Goal: Task Accomplishment & Management: Use online tool/utility

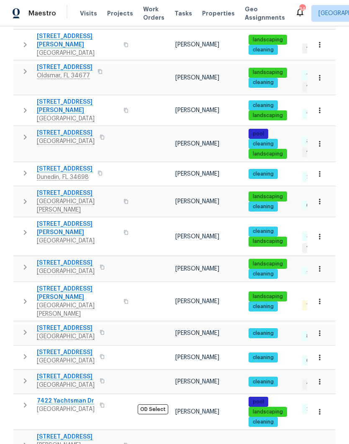
scroll to position [445, 0]
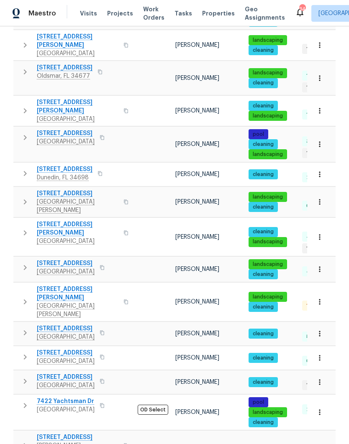
click at [22, 228] on icon "button" at bounding box center [25, 233] width 10 height 10
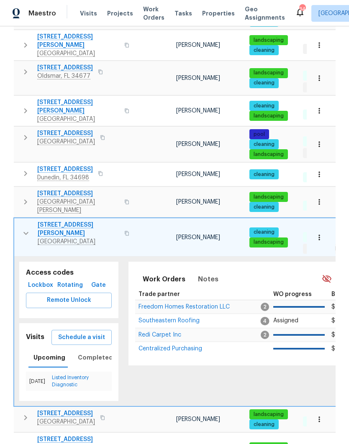
click at [22, 228] on icon "button" at bounding box center [26, 233] width 10 height 10
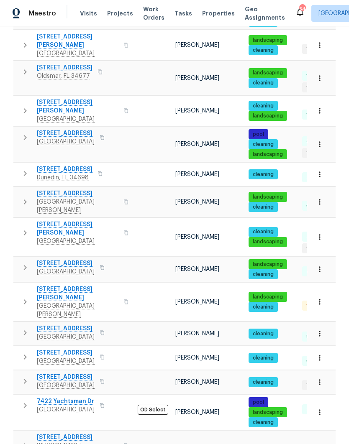
scroll to position [33, 0]
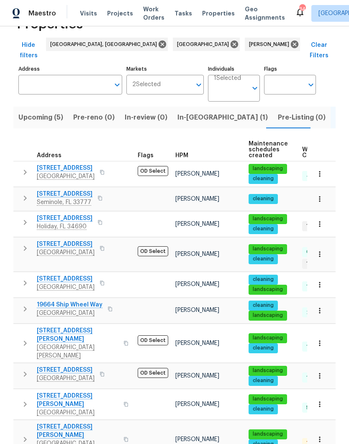
scroll to position [28, 0]
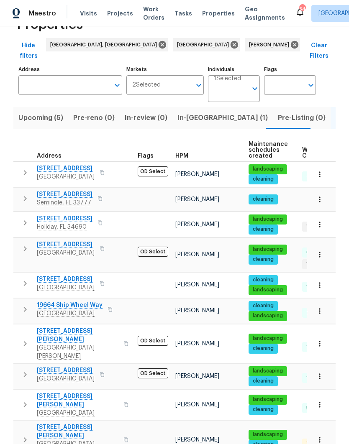
click at [27, 304] on icon "button" at bounding box center [25, 309] width 10 height 10
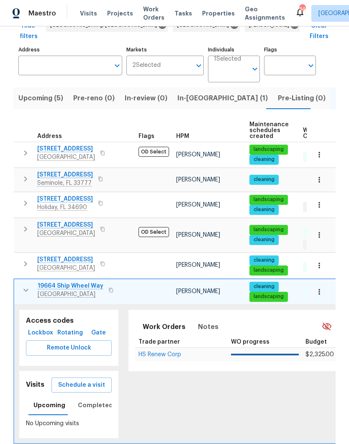
scroll to position [55, 0]
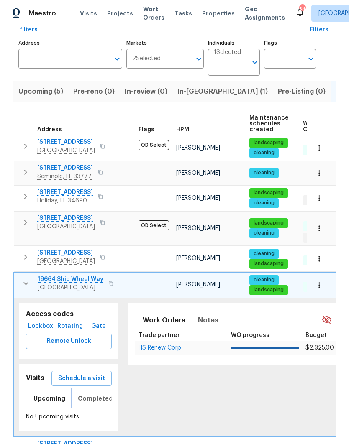
click at [79, 393] on span "Completed" at bounding box center [95, 398] width 35 height 10
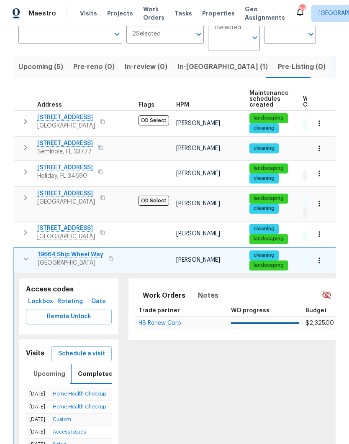
scroll to position [81, 0]
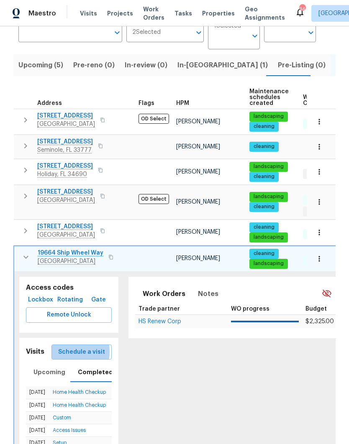
click at [69, 347] on span "Schedule a visit" at bounding box center [81, 352] width 47 height 10
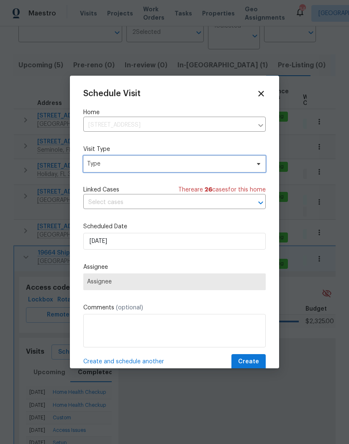
click at [95, 166] on span "Type" at bounding box center [168, 164] width 163 height 8
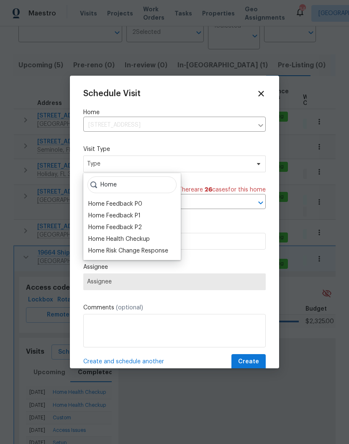
type input "Home"
click at [94, 239] on div "Home Health Checkup" at bounding box center [118, 239] width 61 height 8
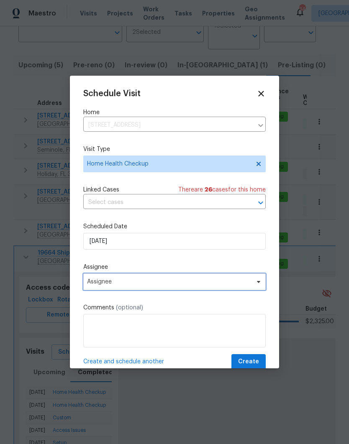
click at [94, 282] on span "Assignee" at bounding box center [169, 281] width 164 height 7
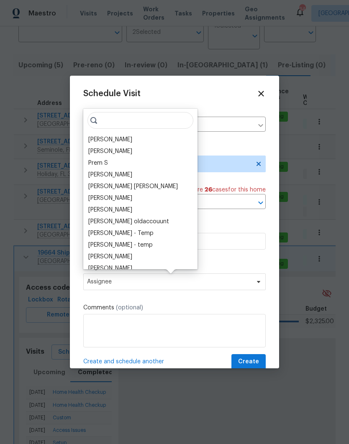
click at [92, 135] on div "[PERSON_NAME]" at bounding box center [110, 139] width 44 height 8
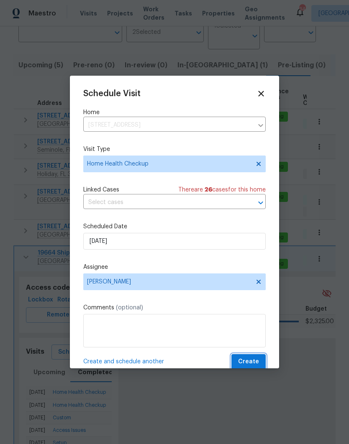
click at [249, 364] on span "Create" at bounding box center [248, 362] width 21 height 10
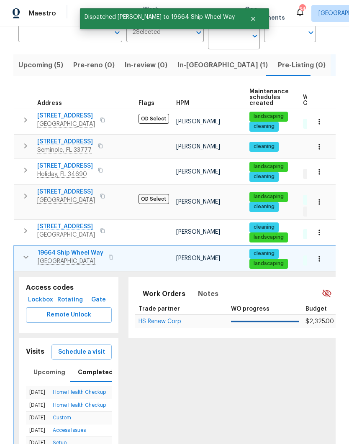
click at [23, 252] on icon "button" at bounding box center [26, 257] width 10 height 10
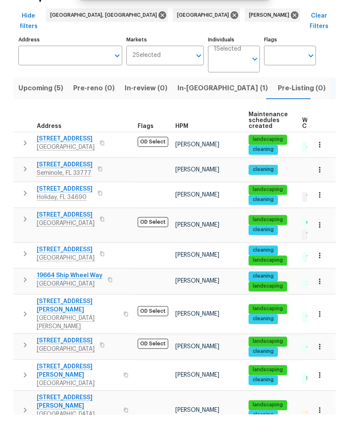
scroll to position [33, 0]
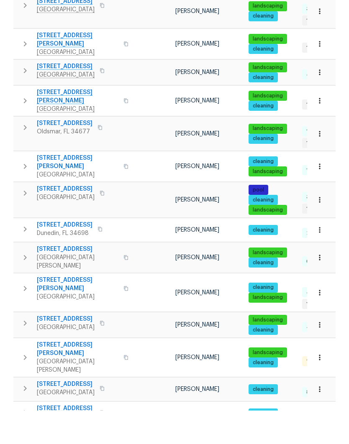
scroll to position [346, 0]
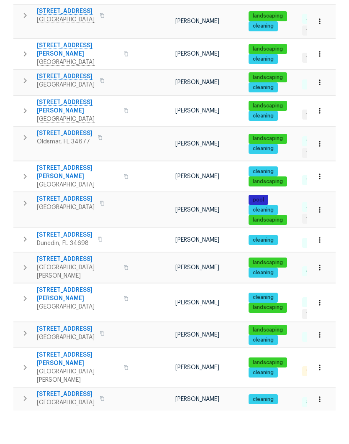
click at [23, 327] on icon "button" at bounding box center [25, 332] width 10 height 10
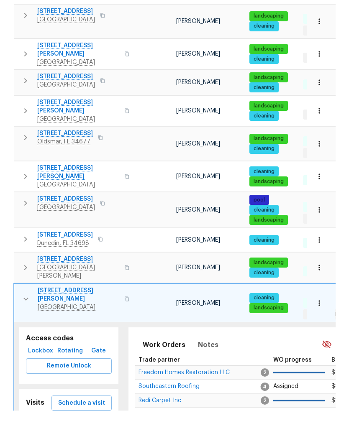
click at [66, 431] on span "Schedule a visit" at bounding box center [81, 436] width 47 height 10
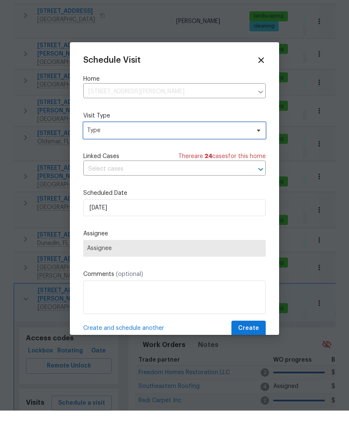
click at [224, 160] on span "Type" at bounding box center [168, 164] width 163 height 8
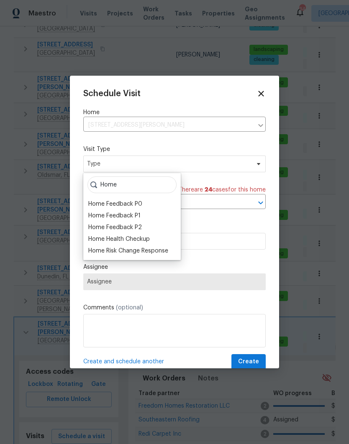
type input "Home"
click at [98, 231] on div "Home Feedback P2" at bounding box center [115, 227] width 54 height 8
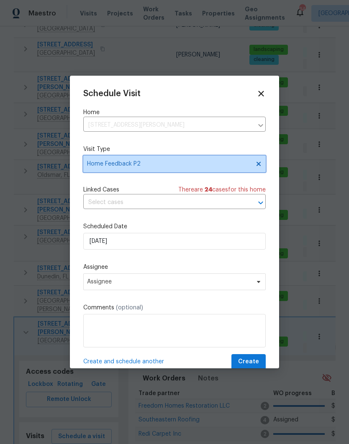
click at [95, 161] on span "Home Feedback P2" at bounding box center [168, 164] width 163 height 8
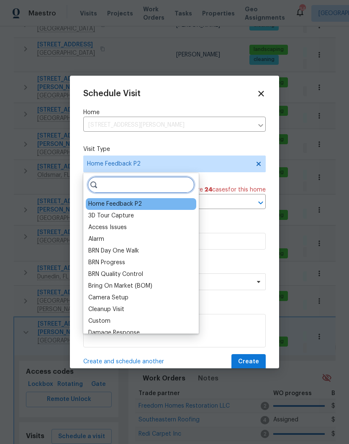
click at [106, 183] on input "search" at bounding box center [140, 184] width 107 height 17
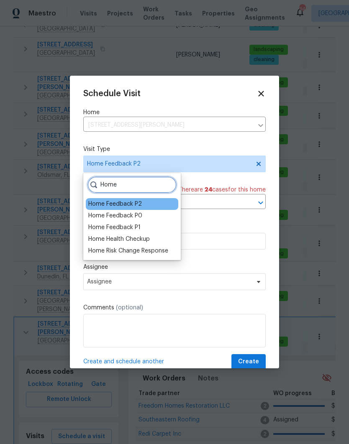
type input "Home"
click at [93, 237] on div "Home Health Checkup" at bounding box center [118, 239] width 61 height 8
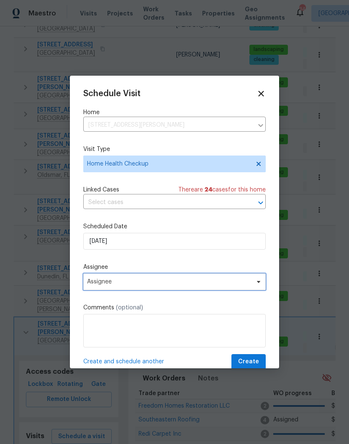
click at [93, 283] on span "Assignee" at bounding box center [169, 281] width 164 height 7
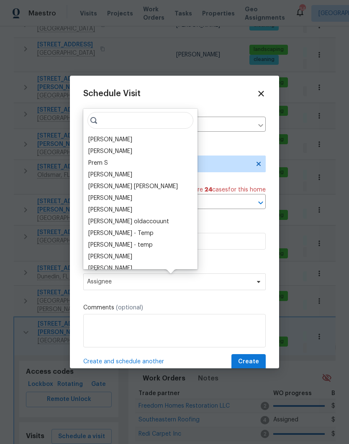
click at [89, 138] on div "[PERSON_NAME]" at bounding box center [110, 139] width 44 height 8
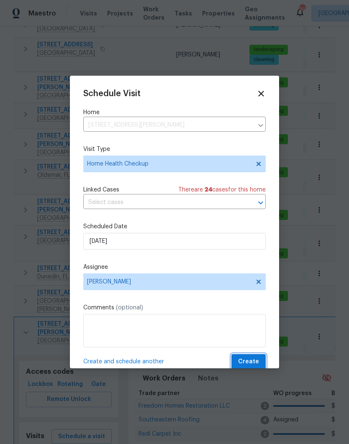
click at [250, 360] on span "Create" at bounding box center [248, 362] width 21 height 10
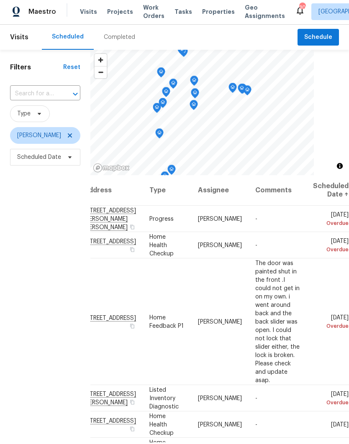
scroll to position [0, 69]
click at [0, 0] on icon at bounding box center [0, 0] width 0 height 0
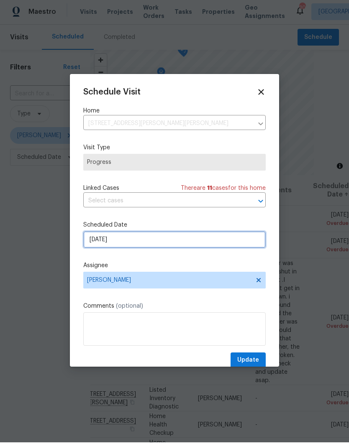
click at [96, 242] on input "[DATE]" at bounding box center [174, 241] width 182 height 17
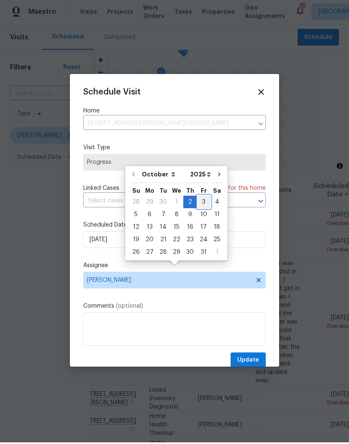
click at [201, 198] on div "3" at bounding box center [203, 204] width 14 height 12
type input "[DATE]"
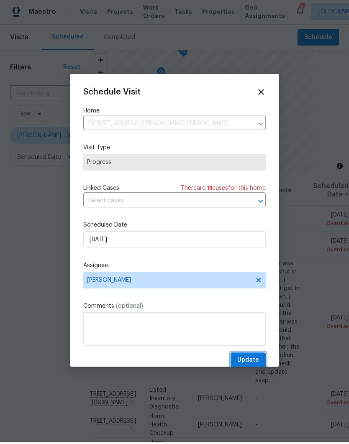
click at [252, 362] on span "Update" at bounding box center [248, 362] width 22 height 10
